Goal: Navigation & Orientation: Go to known website

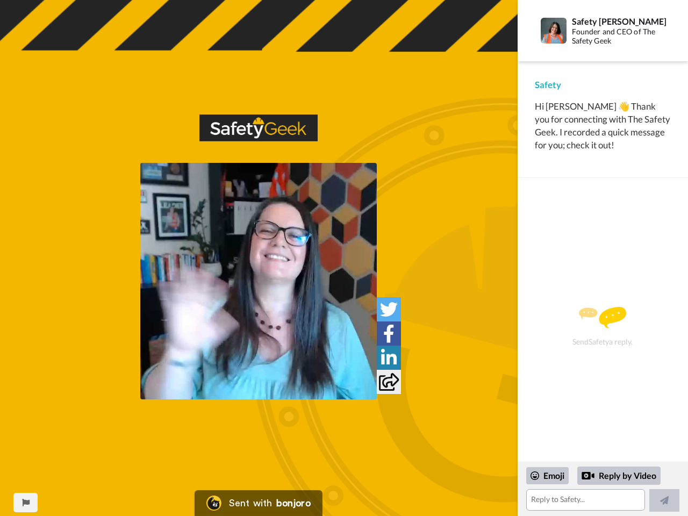
click at [259, 281] on img at bounding box center [258, 281] width 237 height 237
click at [389, 309] on icon at bounding box center [389, 310] width 18 height 18
click at [389, 333] on icon at bounding box center [388, 334] width 11 height 18
click at [389, 358] on icon at bounding box center [389, 358] width 16 height 18
click at [389, 382] on icon at bounding box center [389, 382] width 20 height 18
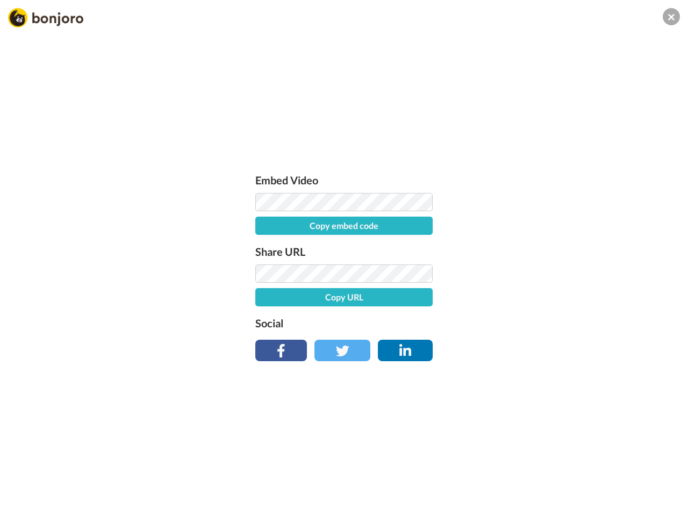
click at [25, 503] on div "Embed Video Copy embed code Share URL Copy URL Social" at bounding box center [344, 316] width 688 height 516
click at [603, 489] on div "Embed Video Copy embed code Share URL Copy URL Social" at bounding box center [344, 316] width 688 height 516
click at [548, 476] on div "Embed Video Copy embed code Share URL Copy URL Social" at bounding box center [344, 316] width 688 height 516
click at [620, 476] on div "Embed Video Copy embed code Share URL Copy URL Social" at bounding box center [344, 316] width 688 height 516
click at [665, 501] on div "Embed Video Copy embed code Share URL Copy URL Social" at bounding box center [344, 316] width 688 height 516
